Goal: Task Accomplishment & Management: Manage account settings

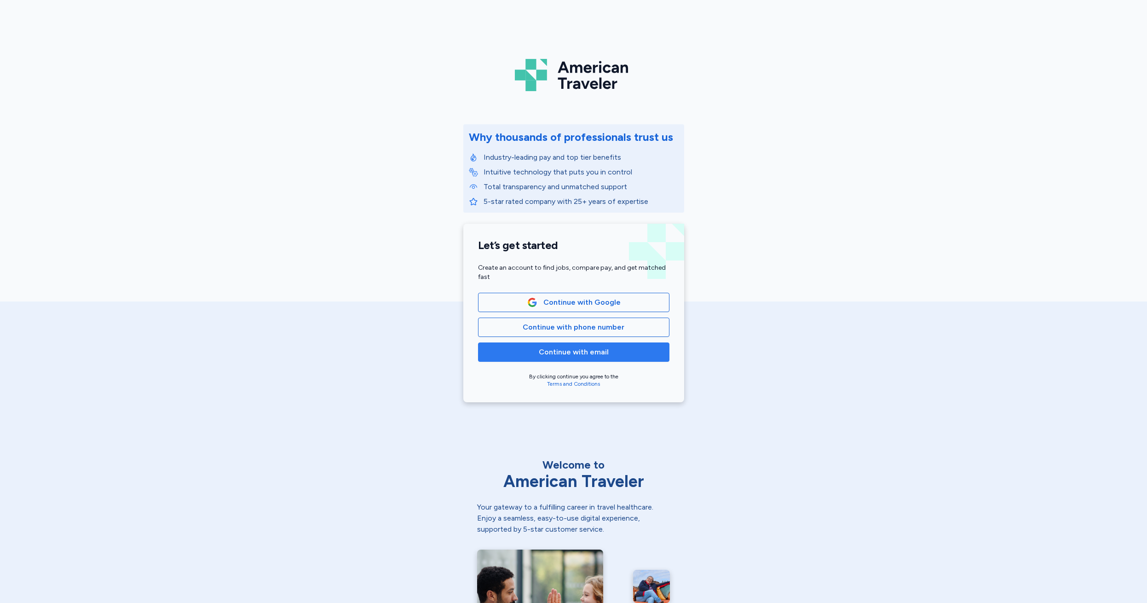
click at [558, 354] on span "Continue with email" at bounding box center [574, 352] width 70 height 11
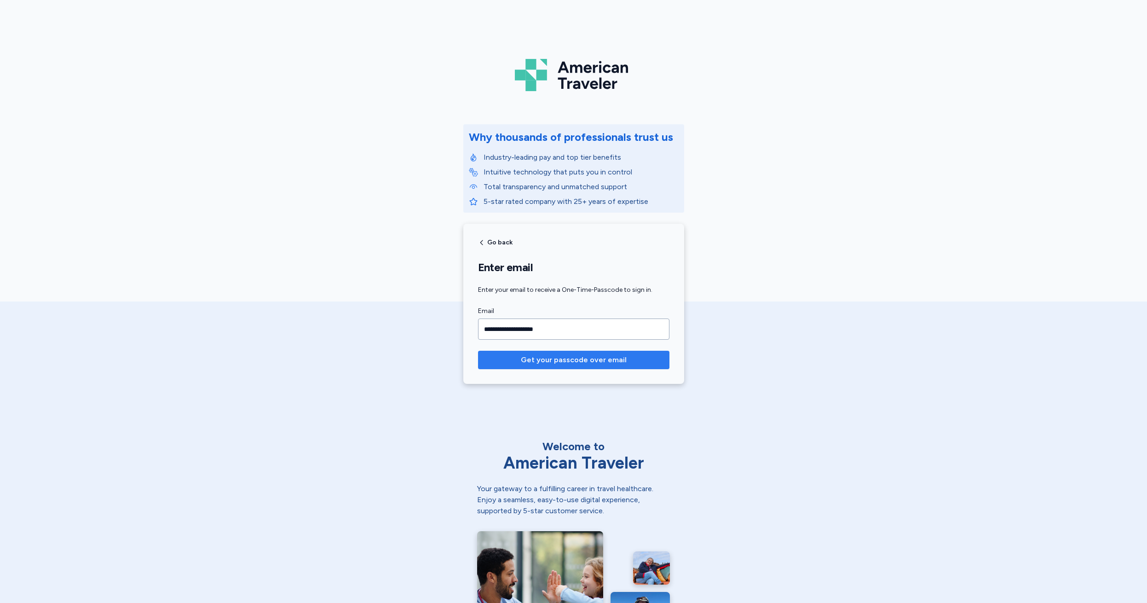
type input "**********"
click at [571, 361] on span "Get your passcode over email" at bounding box center [574, 359] width 106 height 11
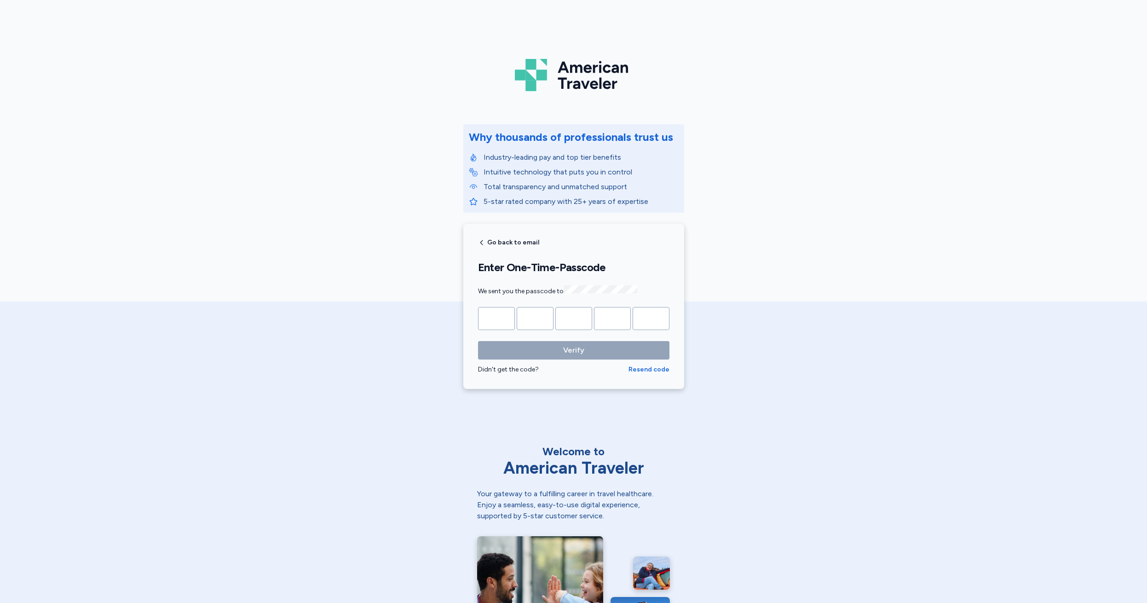
type input "*"
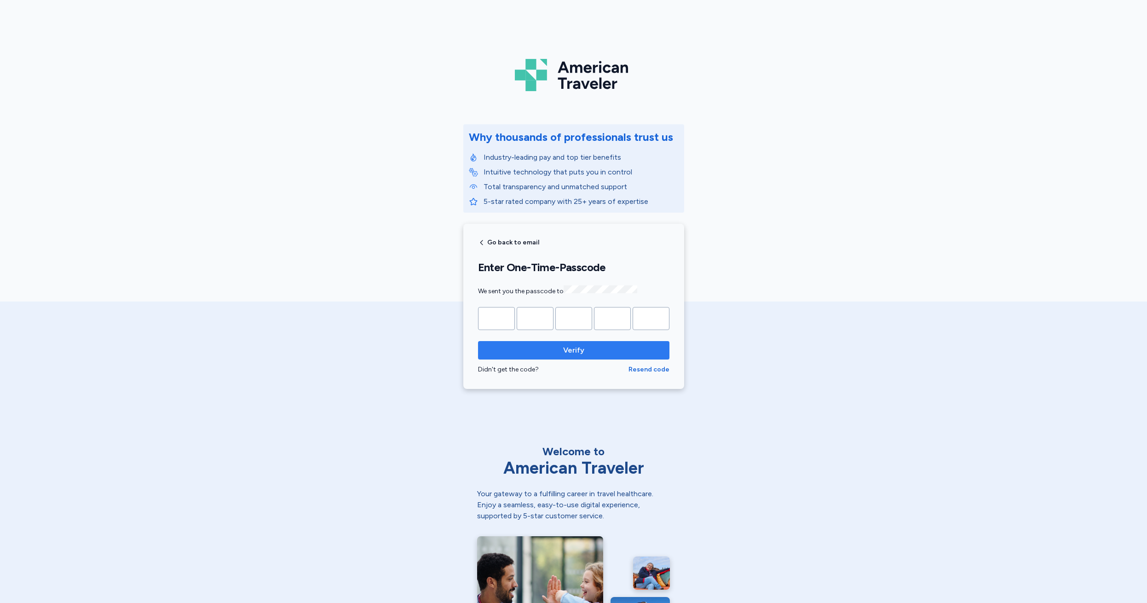
click at [567, 352] on span "Verify" at bounding box center [573, 350] width 21 height 11
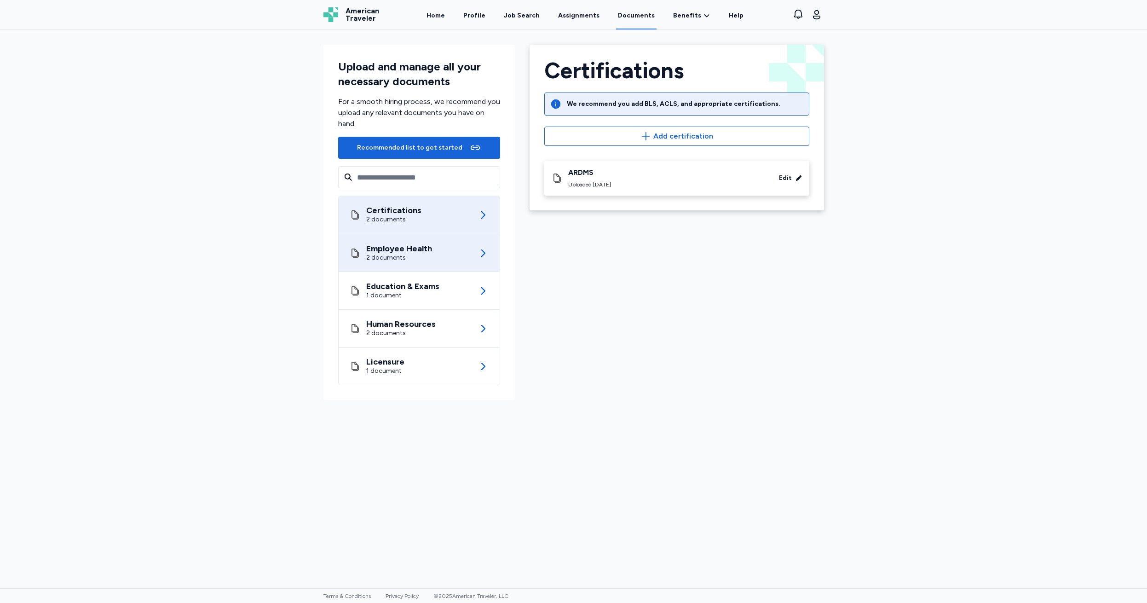
click at [410, 250] on div "Employee Health" at bounding box center [399, 248] width 66 height 9
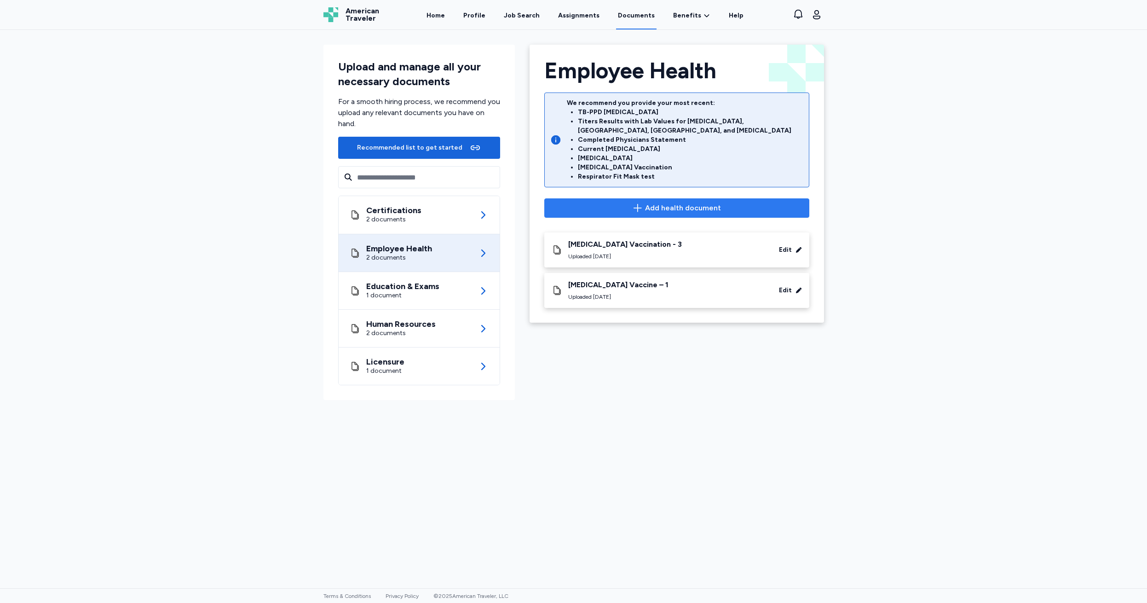
click at [659, 202] on span "Add health document" at bounding box center [683, 207] width 76 height 11
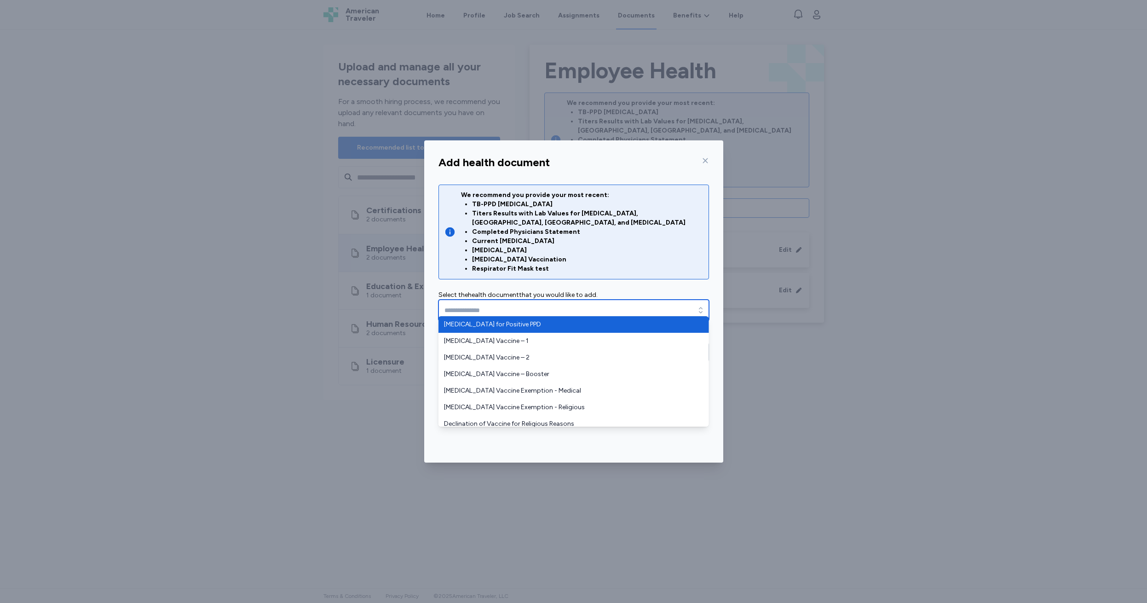
click at [700, 307] on icon "button" at bounding box center [701, 310] width 4 height 6
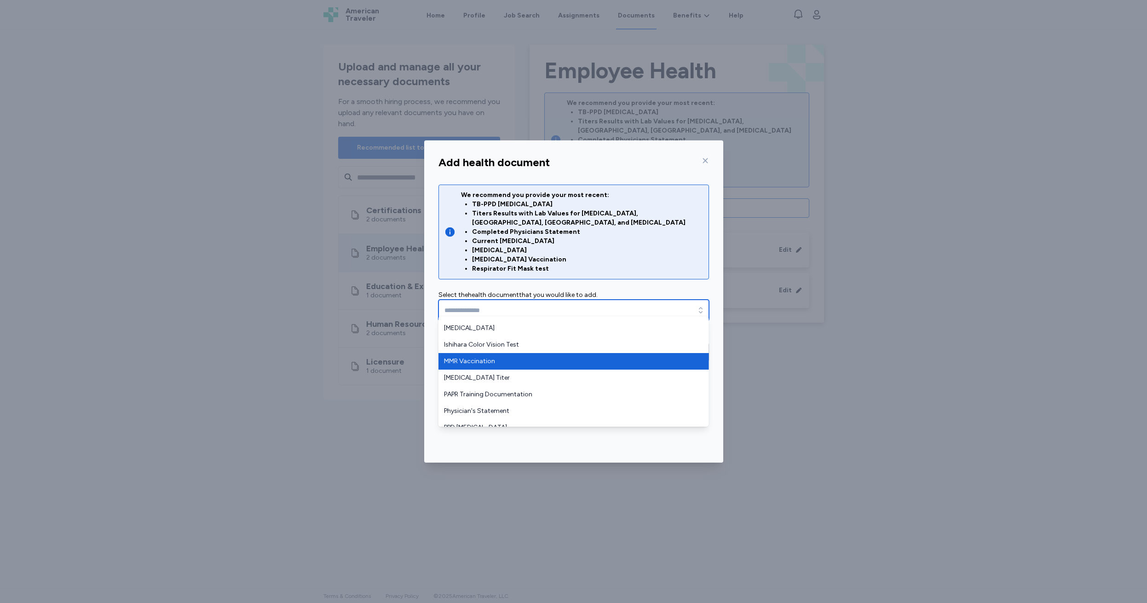
scroll to position [195, 0]
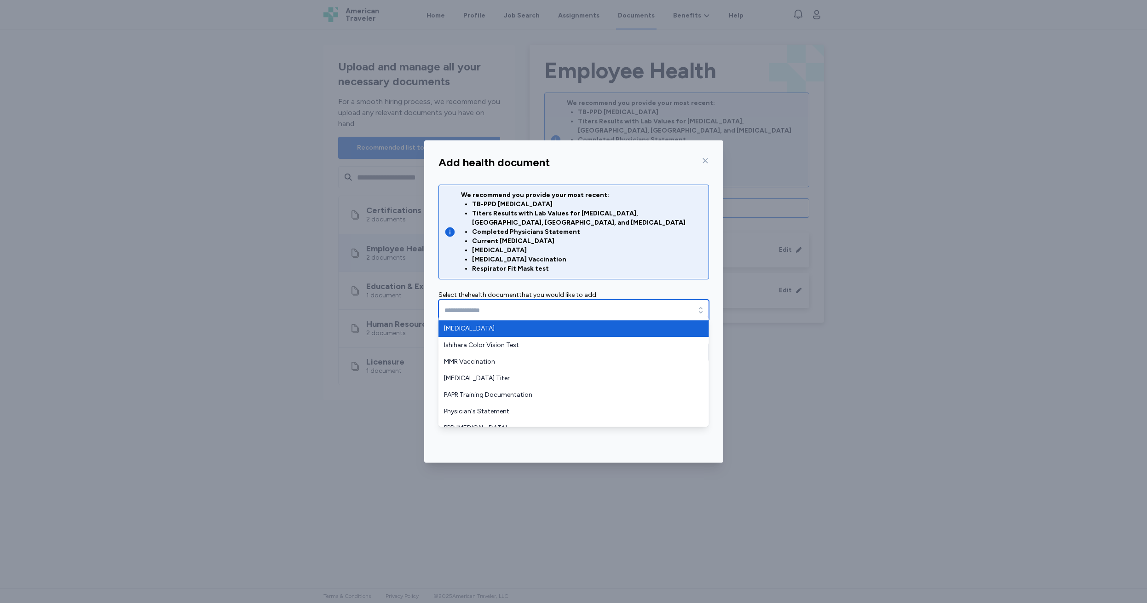
type input "**********"
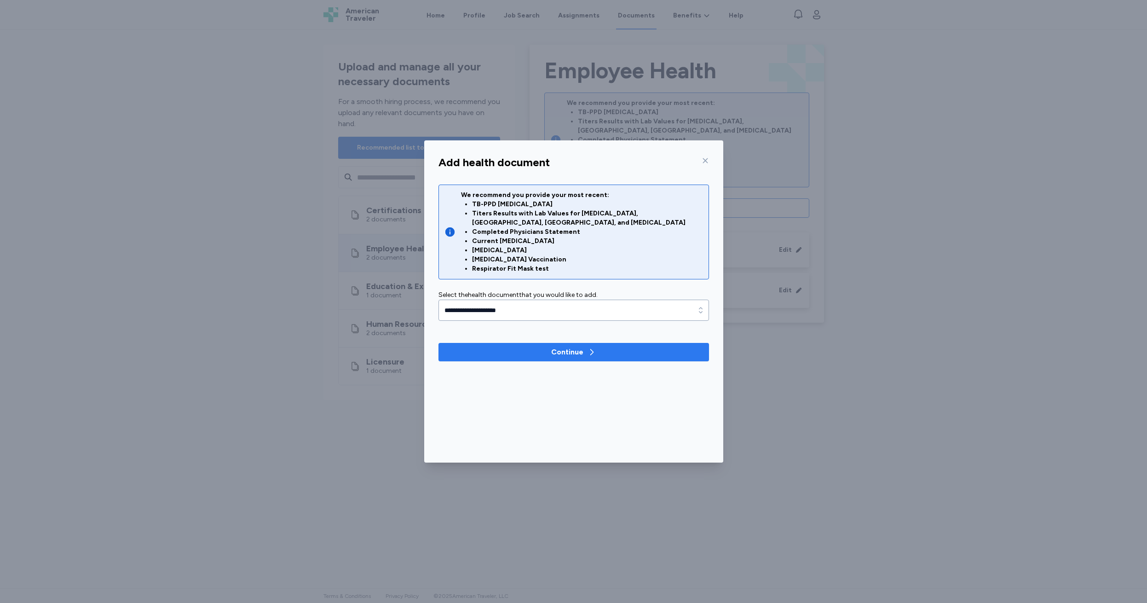
click at [562, 347] on div "Continue" at bounding box center [567, 352] width 32 height 11
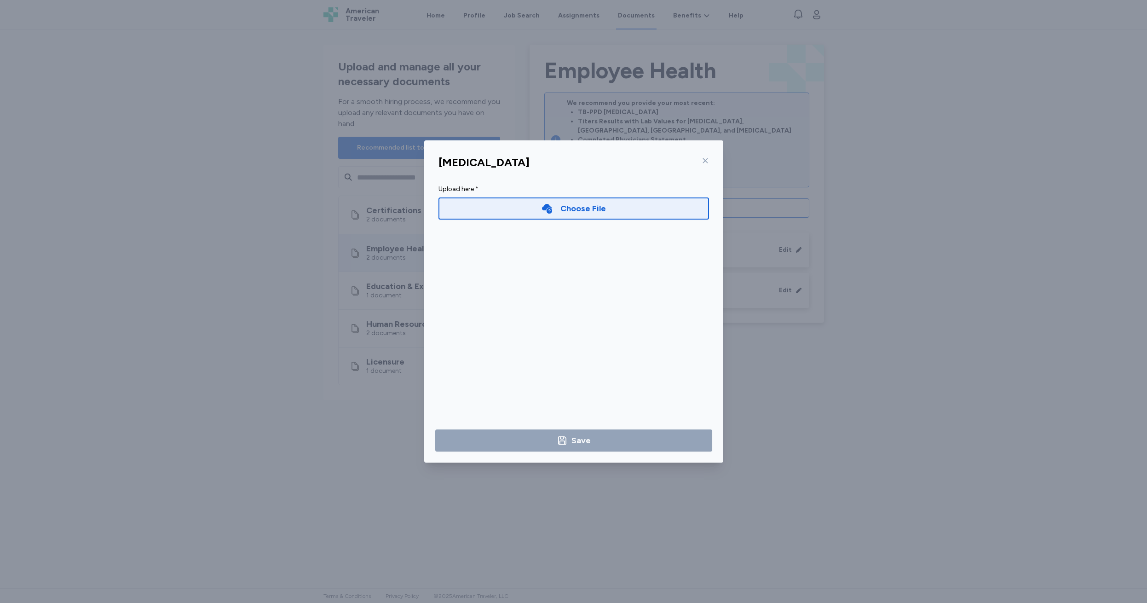
click at [705, 160] on icon at bounding box center [705, 160] width 5 height 5
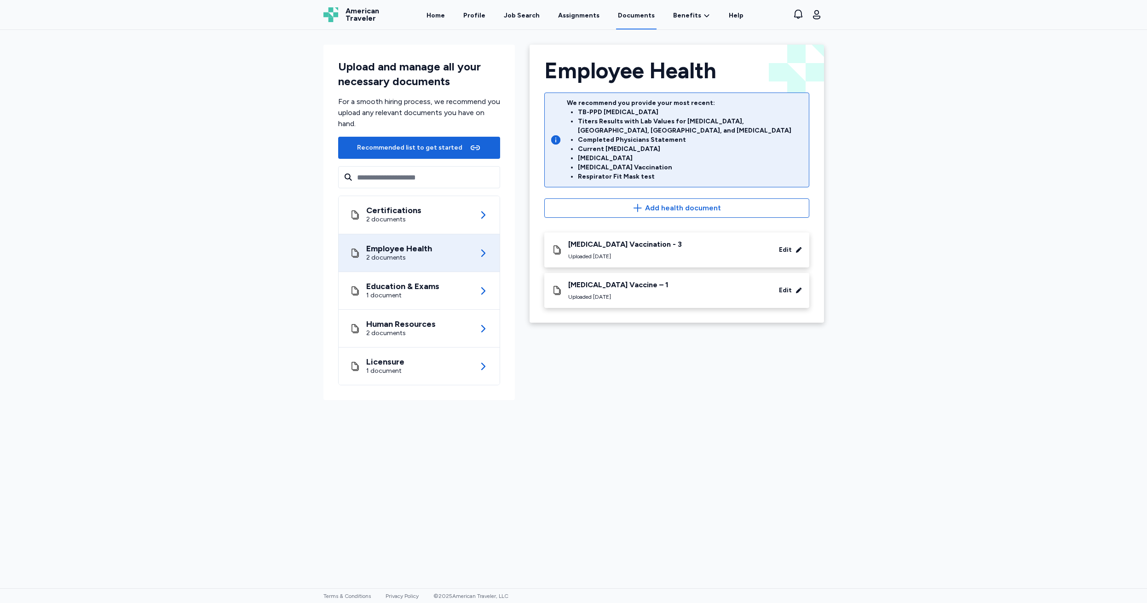
click at [418, 259] on div "2 documents" at bounding box center [399, 257] width 66 height 9
click at [474, 253] on div "Employee Health 2 documents" at bounding box center [419, 252] width 139 height 37
click at [481, 253] on icon at bounding box center [483, 253] width 11 height 11
click at [679, 202] on span "Add health document" at bounding box center [683, 207] width 76 height 11
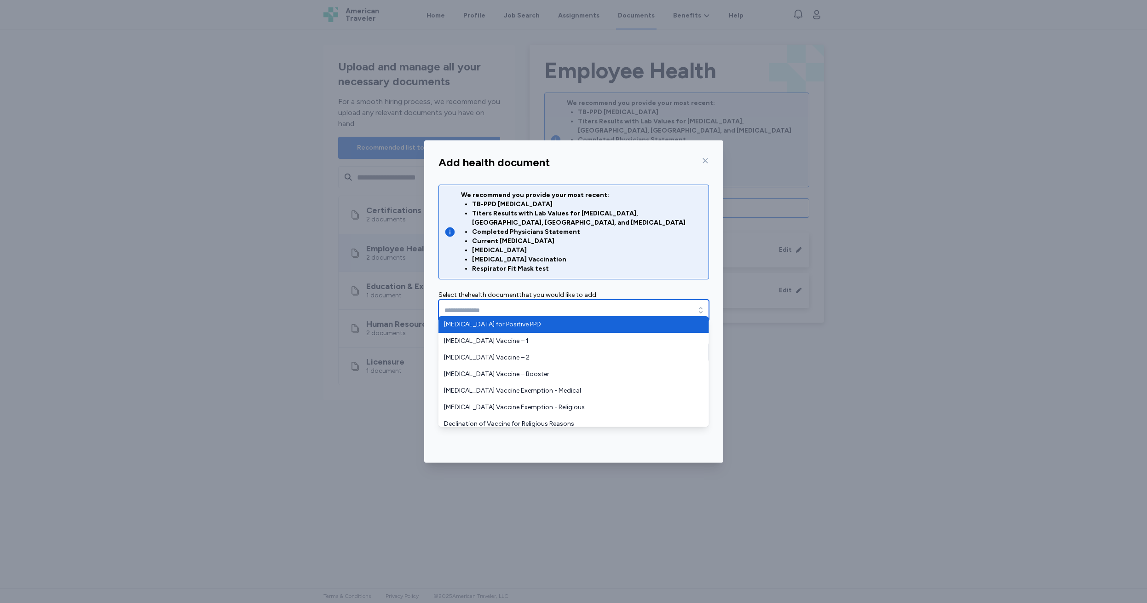
click at [701, 306] on icon "button" at bounding box center [700, 310] width 9 height 9
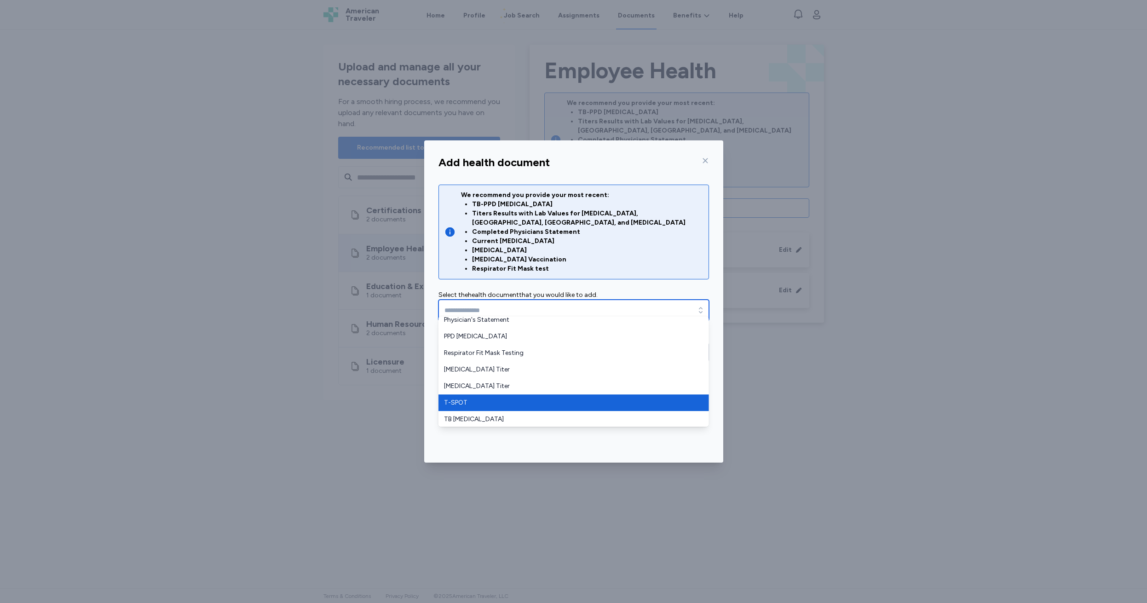
scroll to position [114, 0]
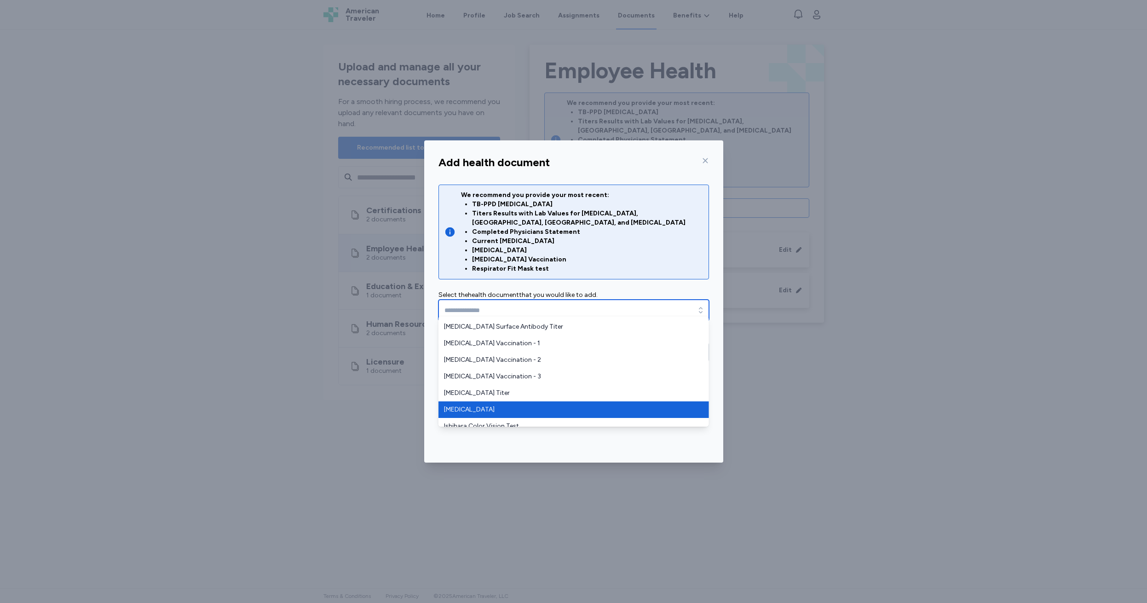
type input "**********"
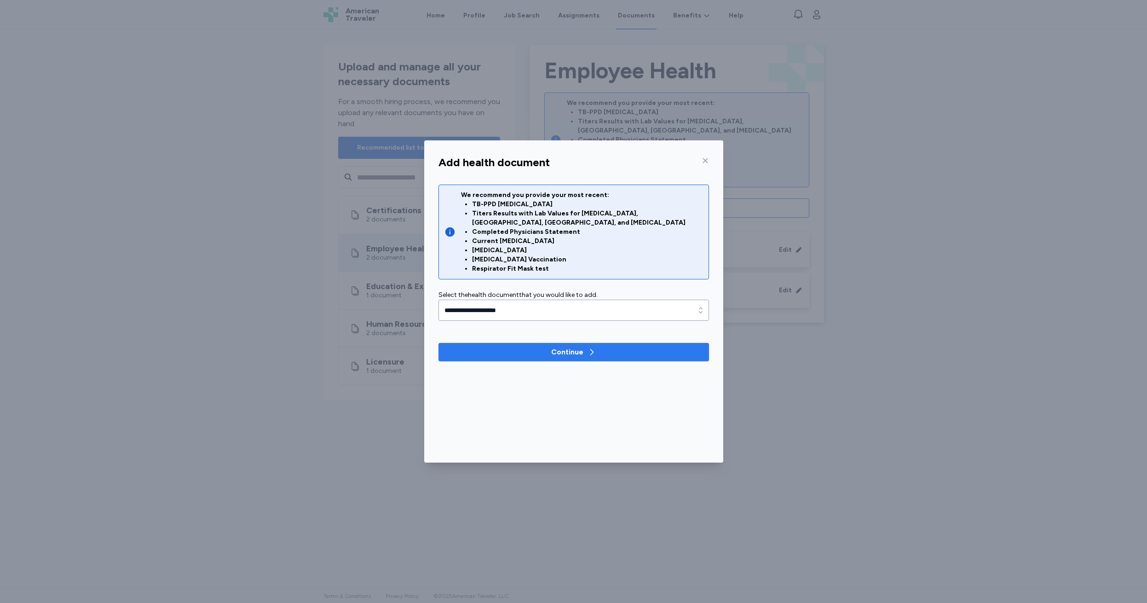
click at [561, 347] on div "Continue" at bounding box center [567, 352] width 32 height 11
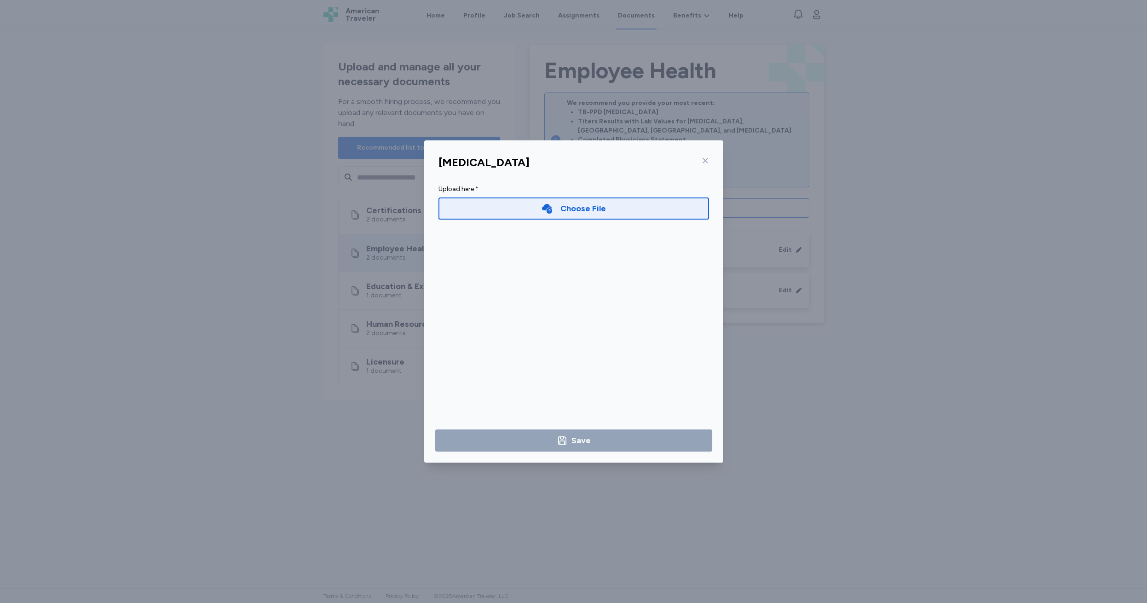
click at [571, 208] on div "Choose File" at bounding box center [583, 208] width 46 height 13
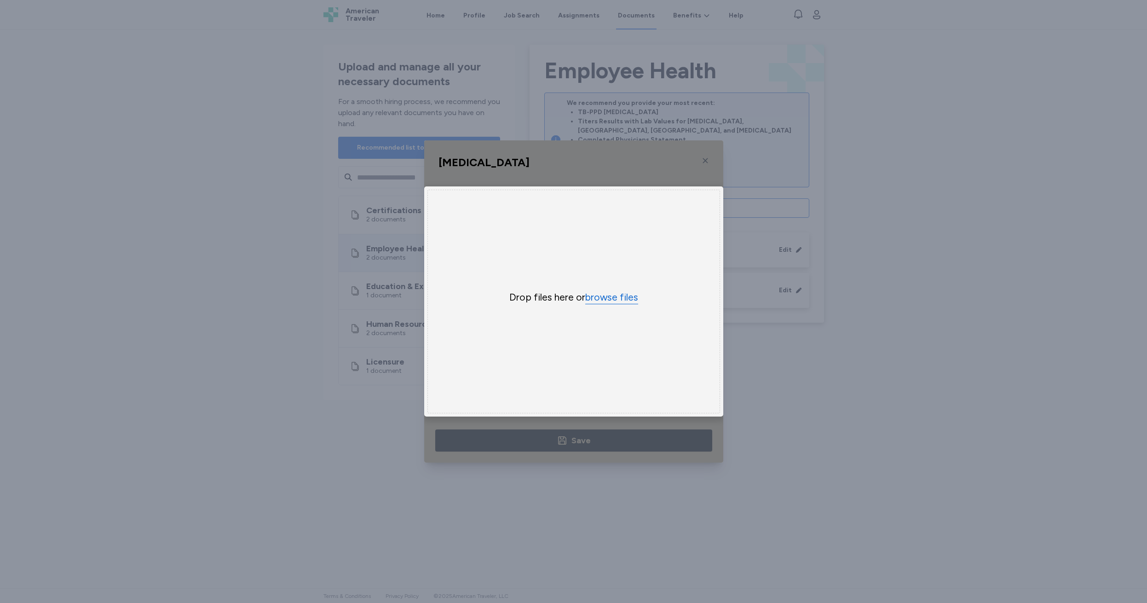
click at [610, 298] on button "browse files" at bounding box center [611, 297] width 53 height 13
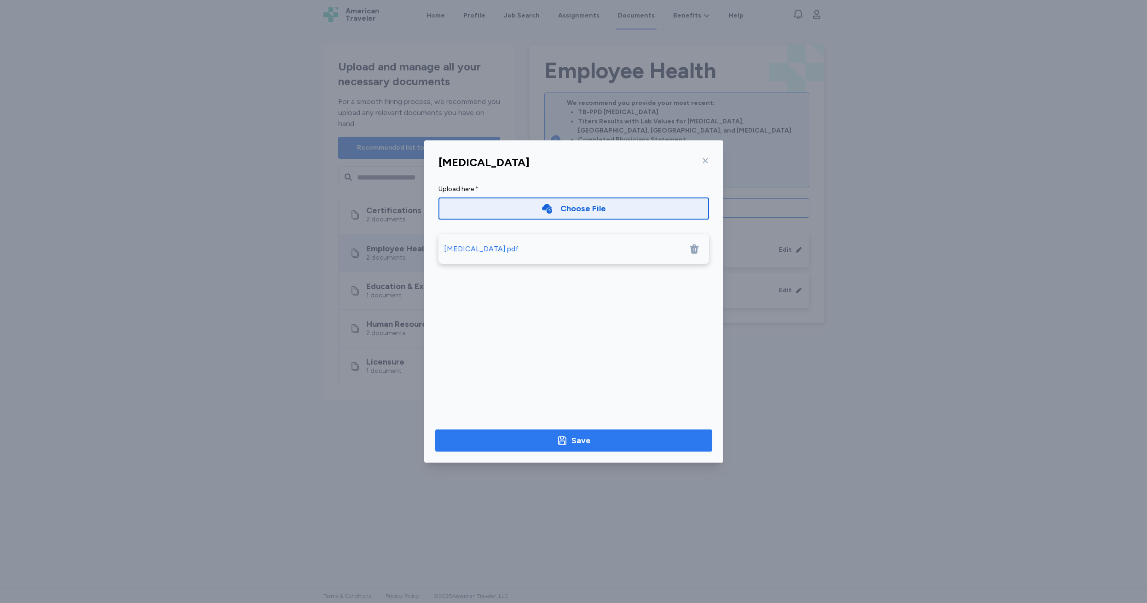
click at [572, 440] on div "Save" at bounding box center [581, 440] width 19 height 13
